Goal: Transaction & Acquisition: Book appointment/travel/reservation

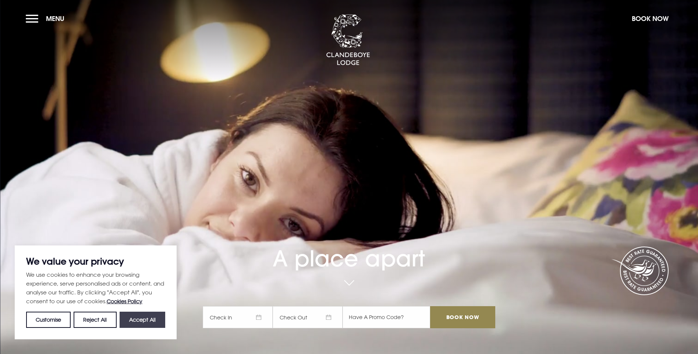
drag, startPoint x: 0, startPoint y: 0, endPoint x: 127, endPoint y: 323, distance: 347.2
click at [127, 323] on button "Accept All" at bounding box center [143, 320] width 46 height 16
checkbox input "true"
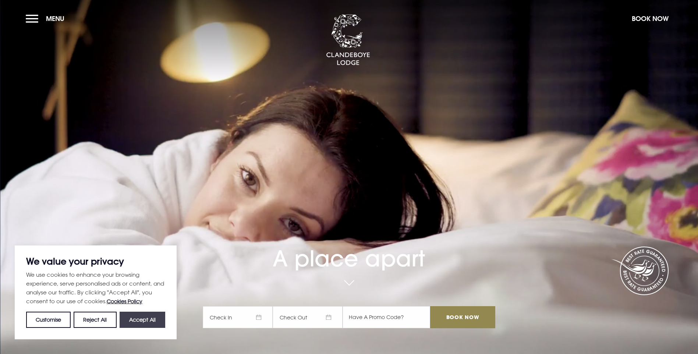
checkbox input "true"
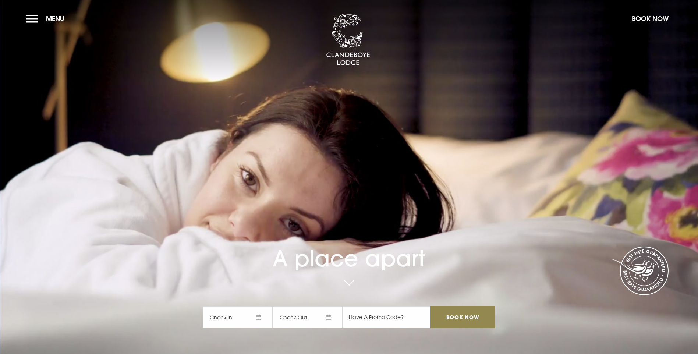
click at [264, 306] on span "Check In" at bounding box center [238, 317] width 70 height 22
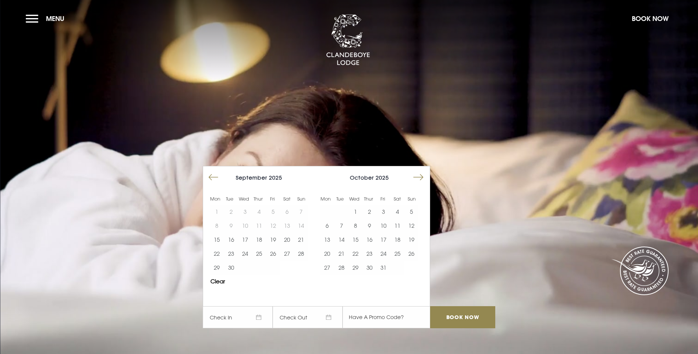
click at [426, 170] on button "Move forward to switch to the next month." at bounding box center [419, 177] width 14 height 14
click at [388, 205] on button "5" at bounding box center [384, 212] width 14 height 14
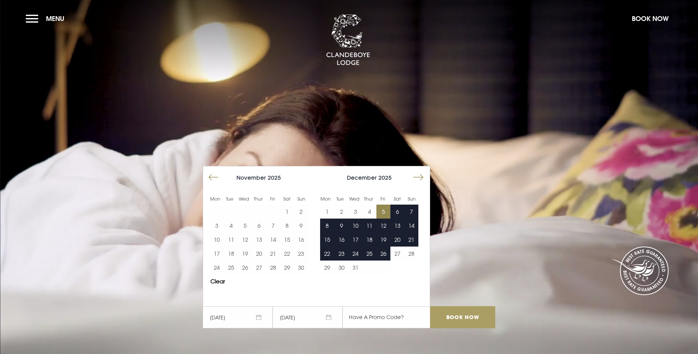
click at [453, 306] on input "Book Now" at bounding box center [462, 317] width 65 height 22
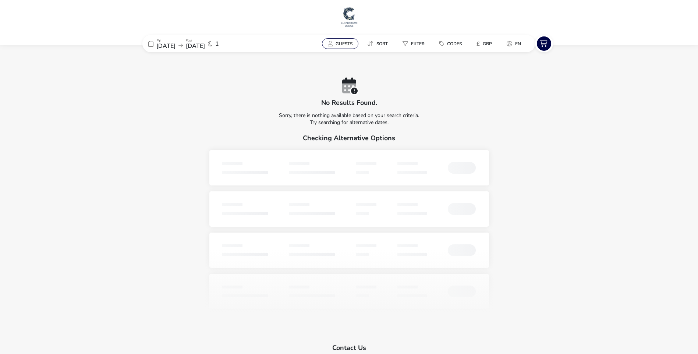
click at [336, 43] on span "Guests" at bounding box center [344, 44] width 17 height 6
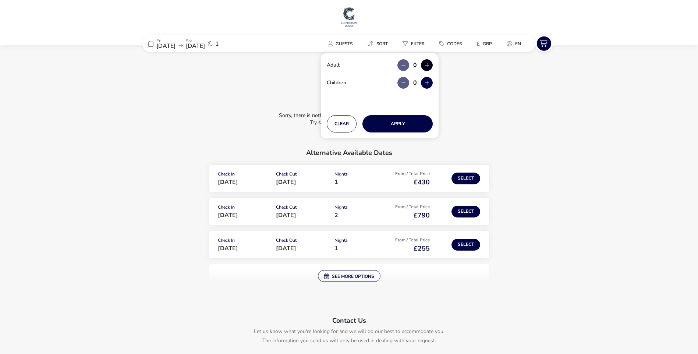
click at [423, 65] on button "button" at bounding box center [427, 65] width 12 height 12
type input "1"
click at [387, 120] on button "Apply" at bounding box center [398, 123] width 70 height 17
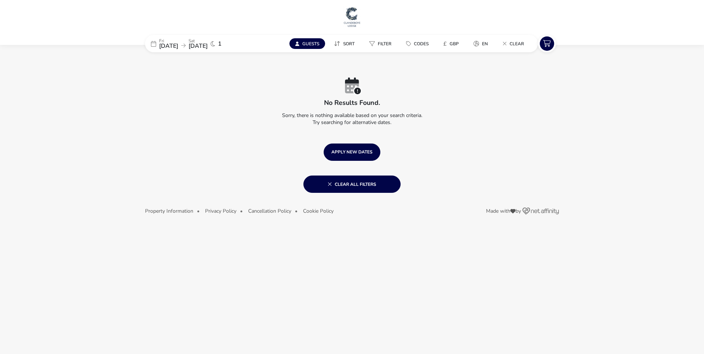
click at [301, 40] on button "Guests" at bounding box center [307, 43] width 36 height 11
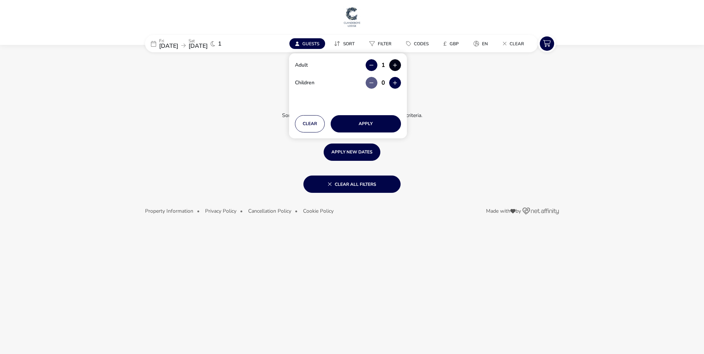
click at [391, 64] on button "button" at bounding box center [395, 65] width 12 height 12
type input "2"
click at [364, 123] on button "Apply" at bounding box center [366, 123] width 70 height 17
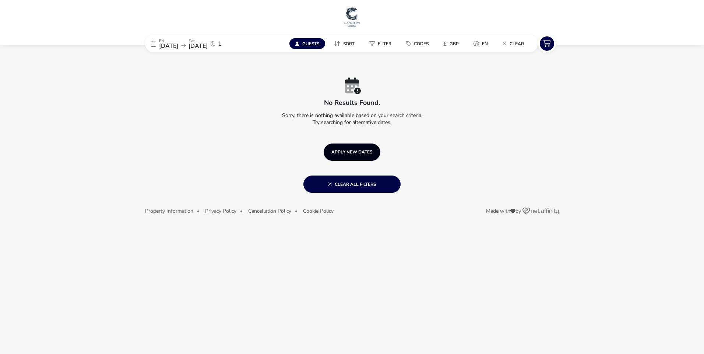
click at [356, 155] on button "APPLY NEW DATES" at bounding box center [352, 152] width 57 height 17
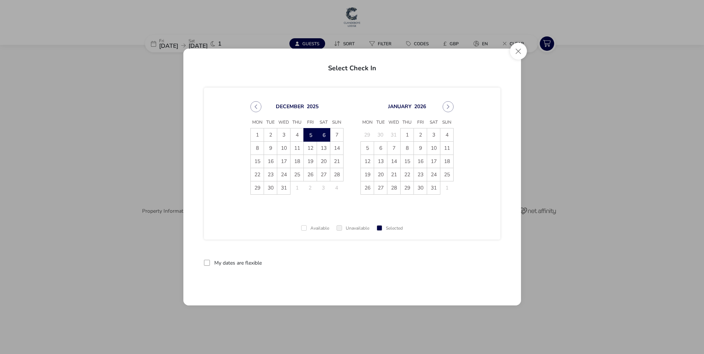
click at [311, 133] on span "5" at bounding box center [310, 134] width 13 height 13
click at [320, 133] on span "6" at bounding box center [323, 134] width 13 height 13
click at [475, 262] on button "Apply Dates" at bounding box center [477, 262] width 45 height 17
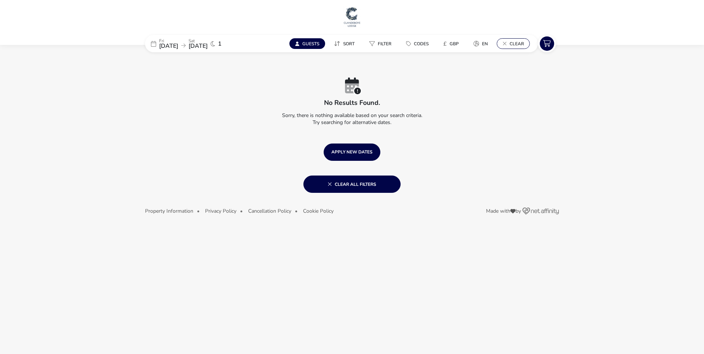
click at [515, 41] on span "Clear" at bounding box center [517, 44] width 14 height 6
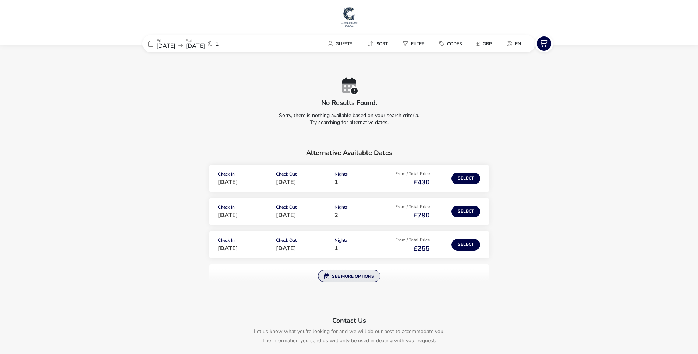
click at [359, 278] on button "See more options" at bounding box center [349, 276] width 63 height 12
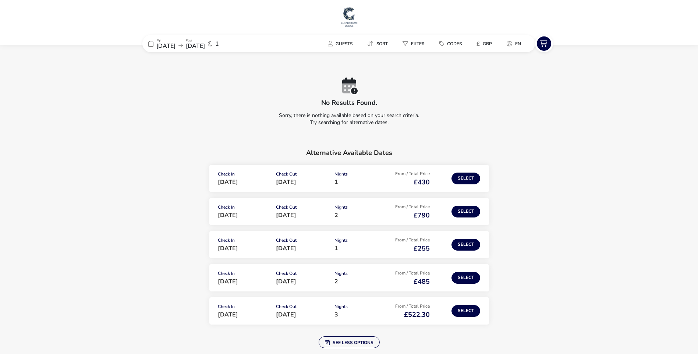
click at [349, 17] on img at bounding box center [349, 17] width 18 height 22
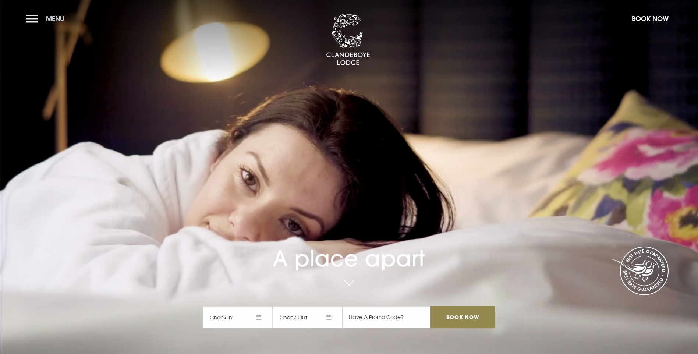
click at [29, 17] on button "Menu" at bounding box center [47, 19] width 42 height 16
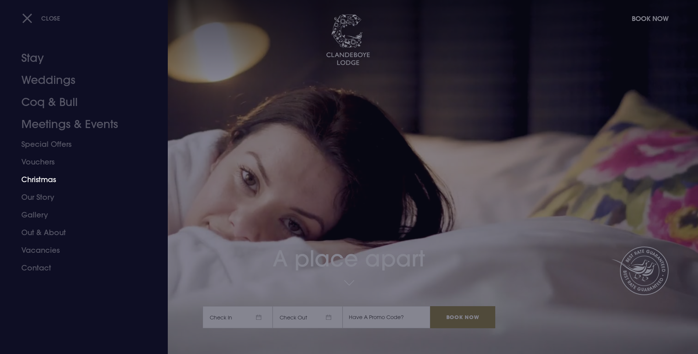
click at [49, 179] on link "Christmas" at bounding box center [79, 180] width 116 height 18
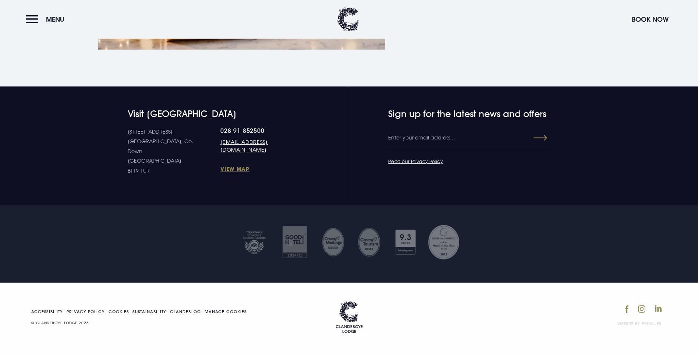
scroll to position [1719, 0]
